Goal: Information Seeking & Learning: Learn about a topic

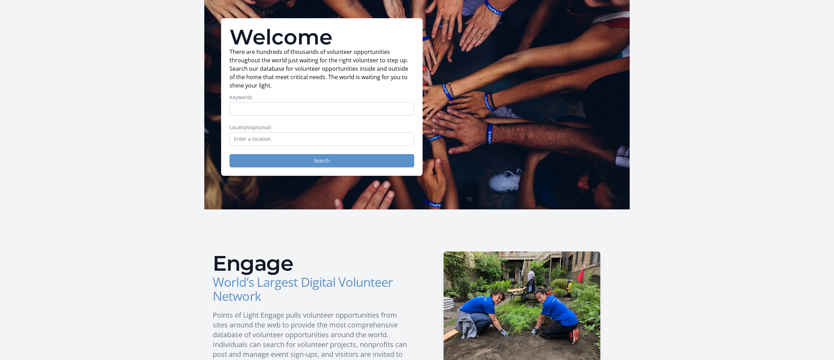
scroll to position [38, 0]
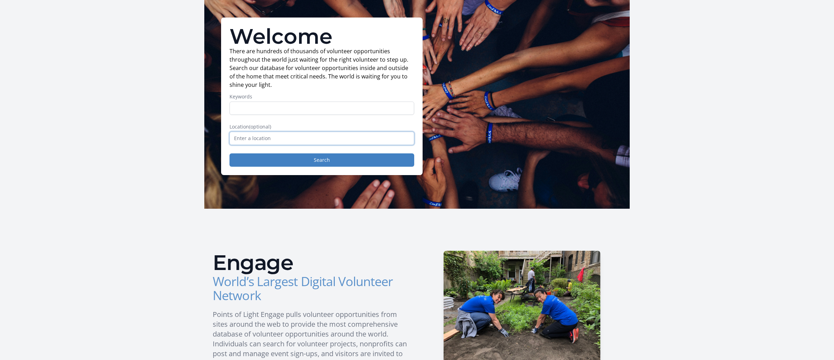
click at [259, 132] on input "text" at bounding box center [321, 138] width 185 height 13
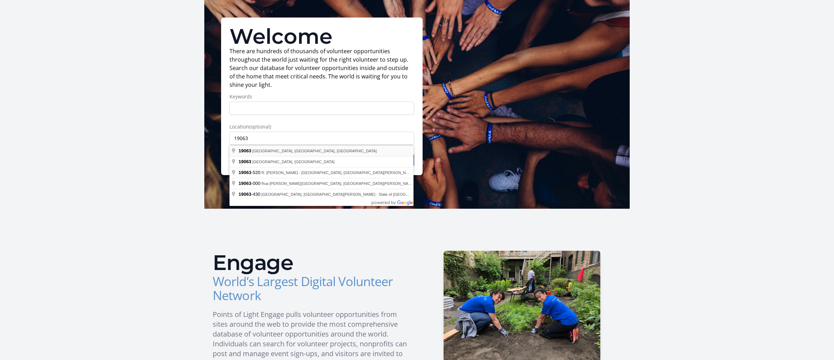
type input "[GEOGRAPHIC_DATA], [GEOGRAPHIC_DATA]"
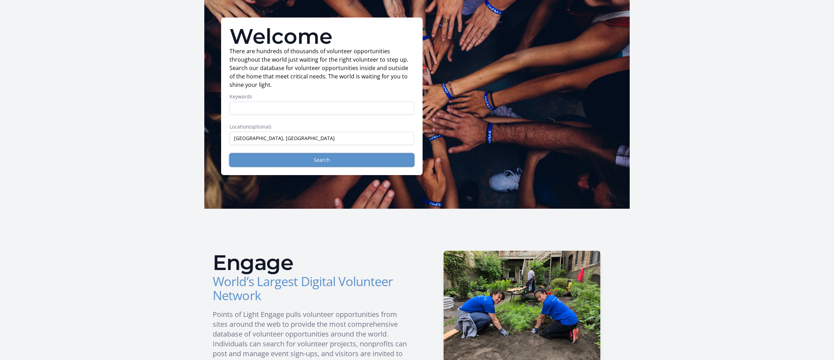
click at [277, 160] on button "Search" at bounding box center [321, 159] width 185 height 13
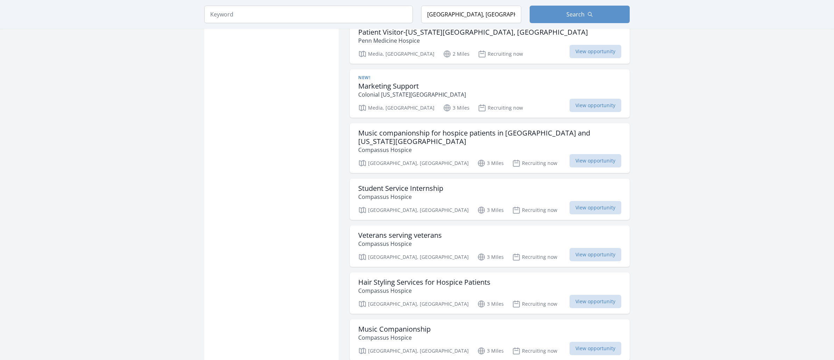
scroll to position [1044, 0]
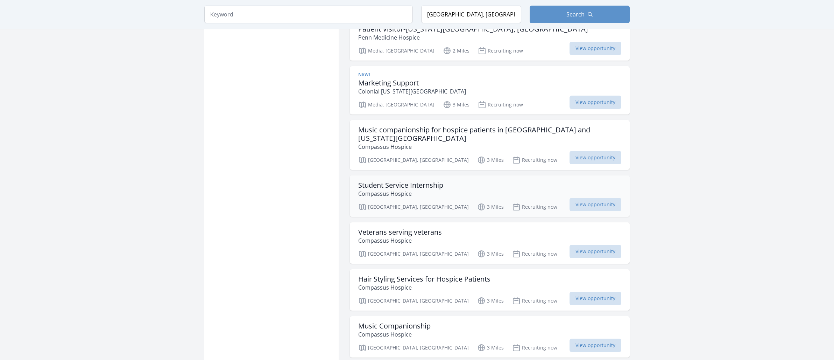
click at [406, 181] on h3 "Student Service Internship" at bounding box center [400, 185] width 85 height 8
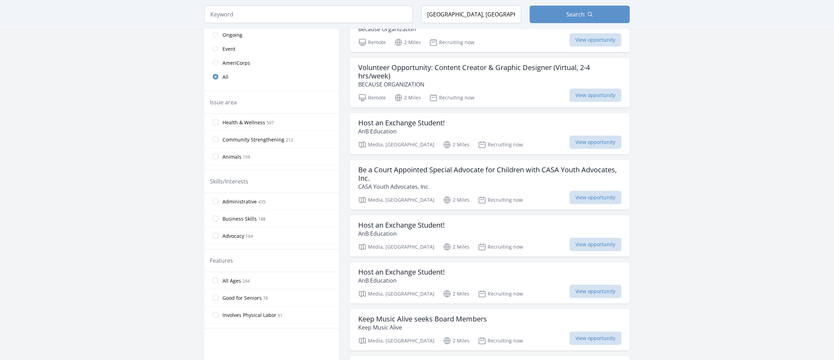
scroll to position [186, 0]
click at [413, 169] on h3 "Be a Court Appointed Special Advocate for Children with CASA Youth Advocates, I…" at bounding box center [489, 173] width 263 height 17
